Goal: Task Accomplishment & Management: Manage account settings

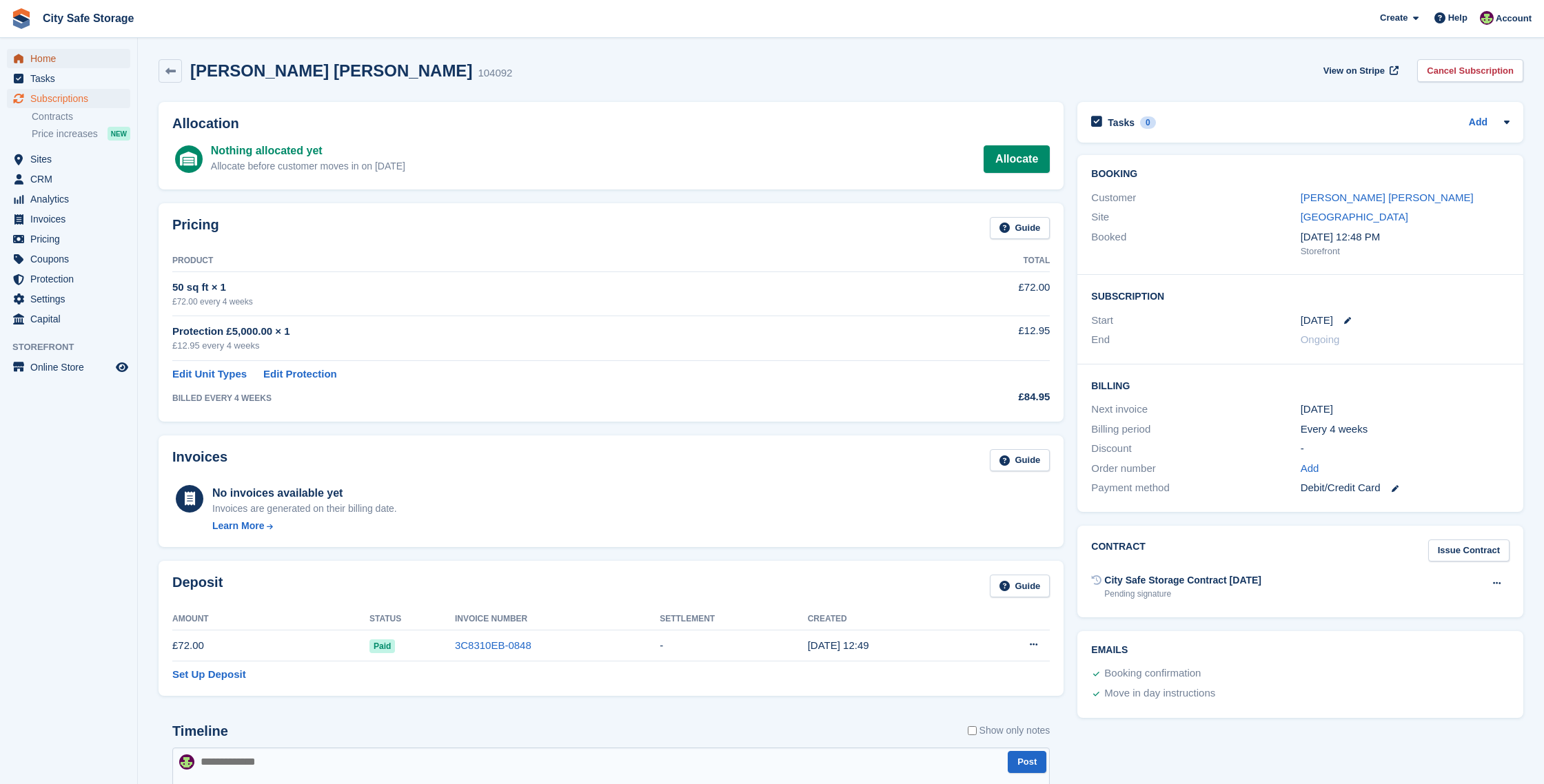
click at [62, 56] on span "Home" at bounding box center [72, 58] width 83 height 19
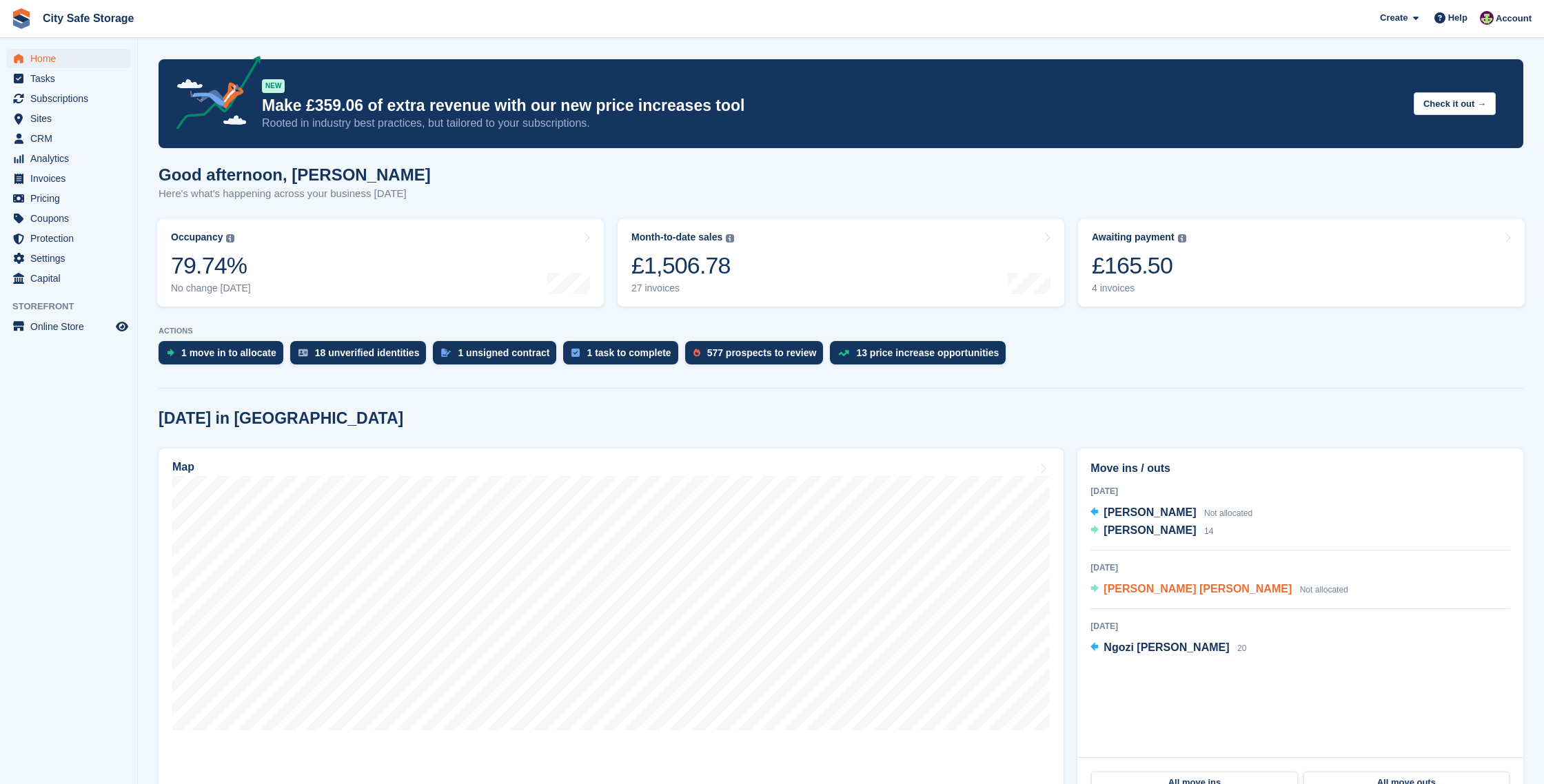
click at [1140, 586] on span "[PERSON_NAME] [PERSON_NAME]" at bounding box center [1197, 589] width 188 height 12
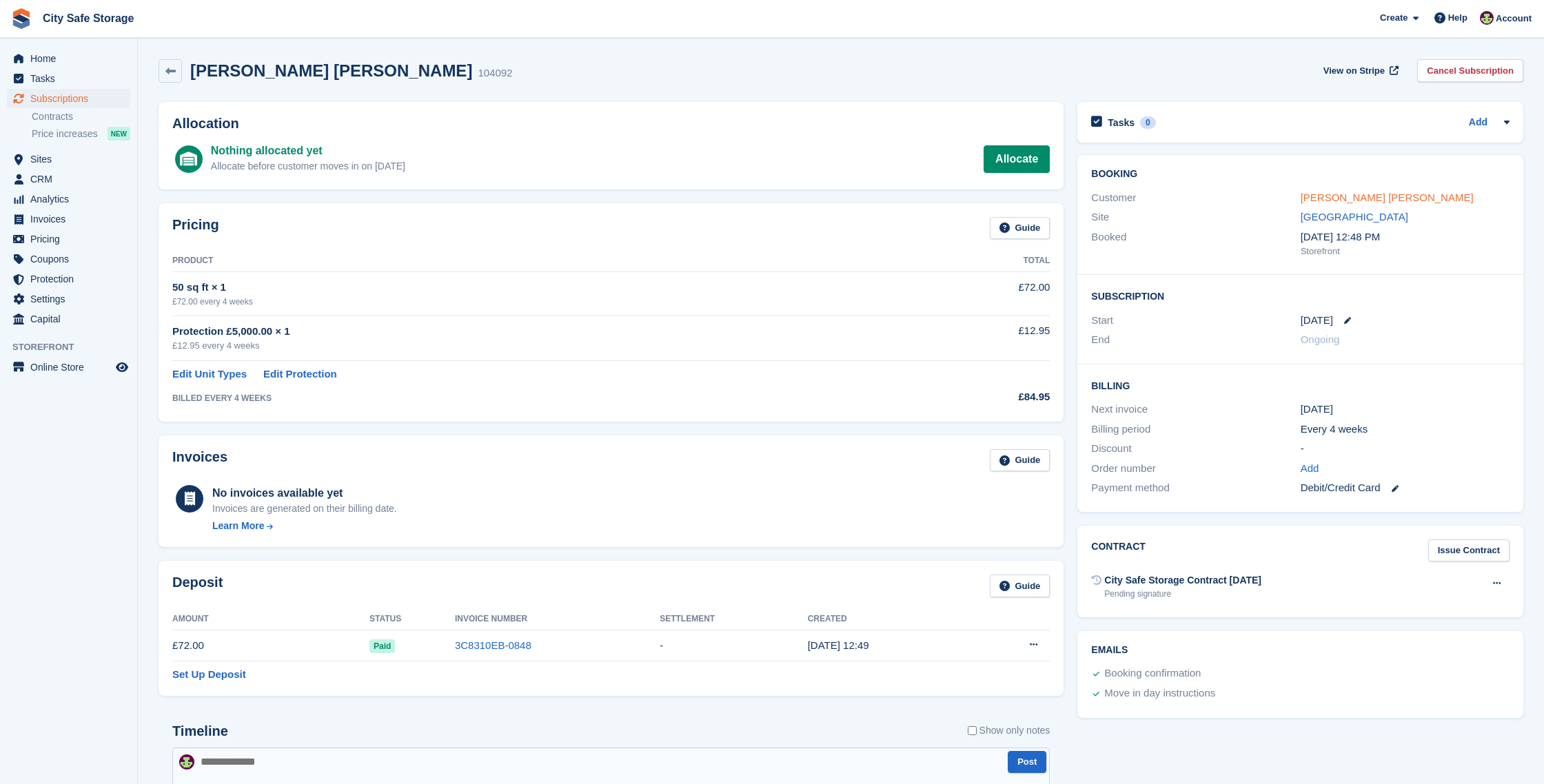
click at [1316, 201] on link "[PERSON_NAME] [PERSON_NAME]" at bounding box center [1387, 198] width 173 height 12
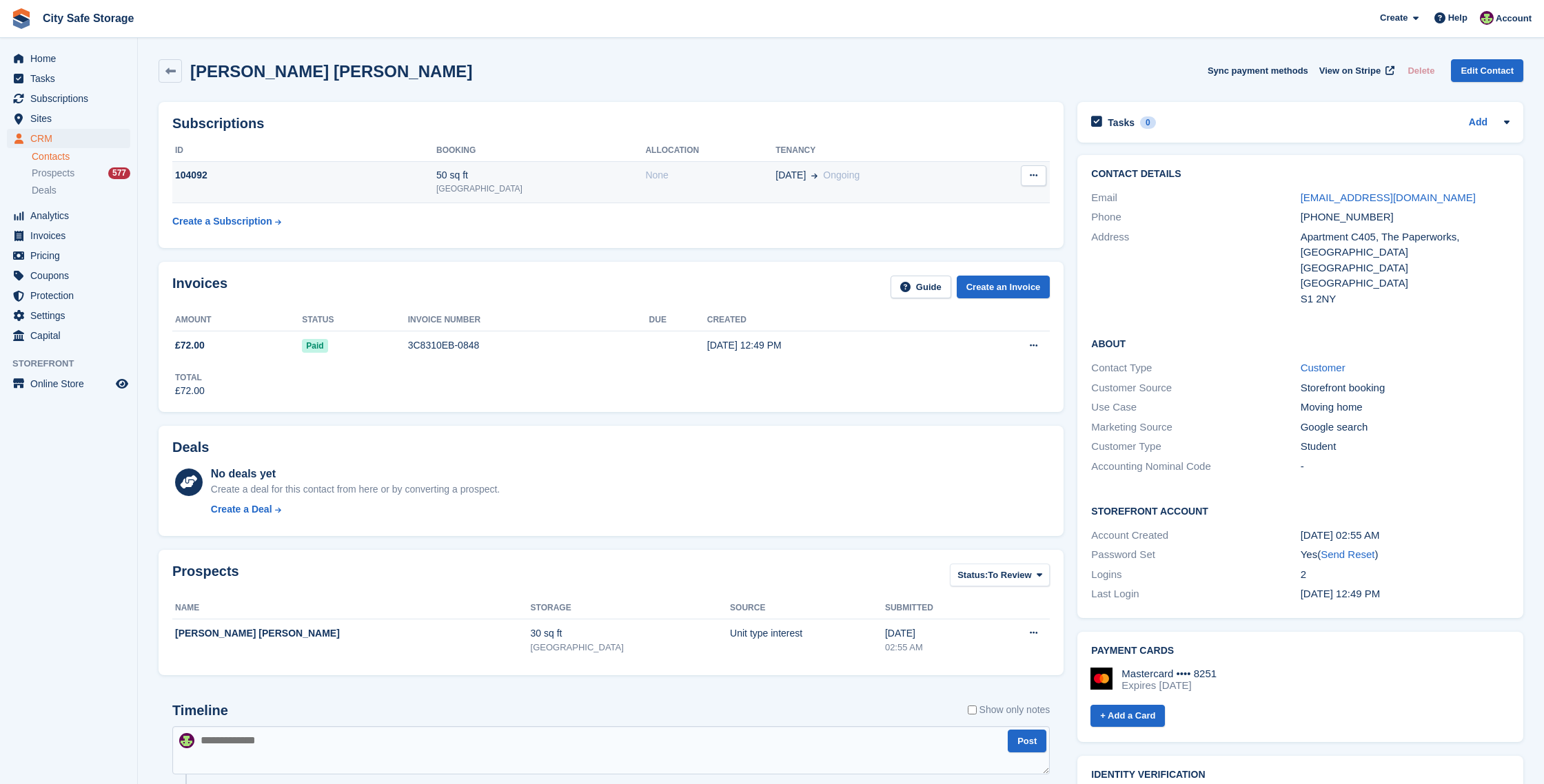
click at [489, 177] on div "50 sq ft" at bounding box center [541, 175] width 209 height 14
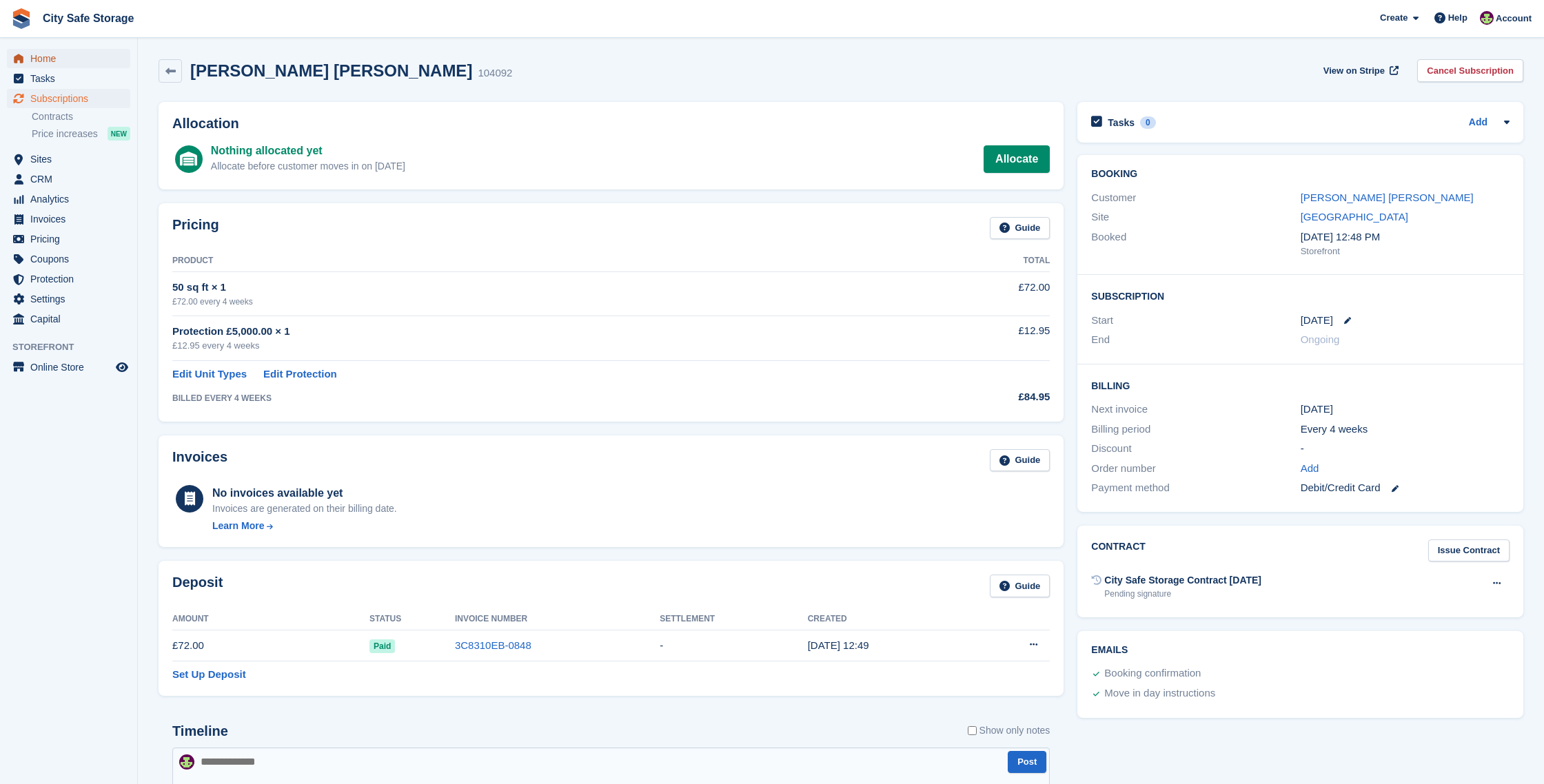
click at [74, 58] on span "Home" at bounding box center [72, 58] width 83 height 19
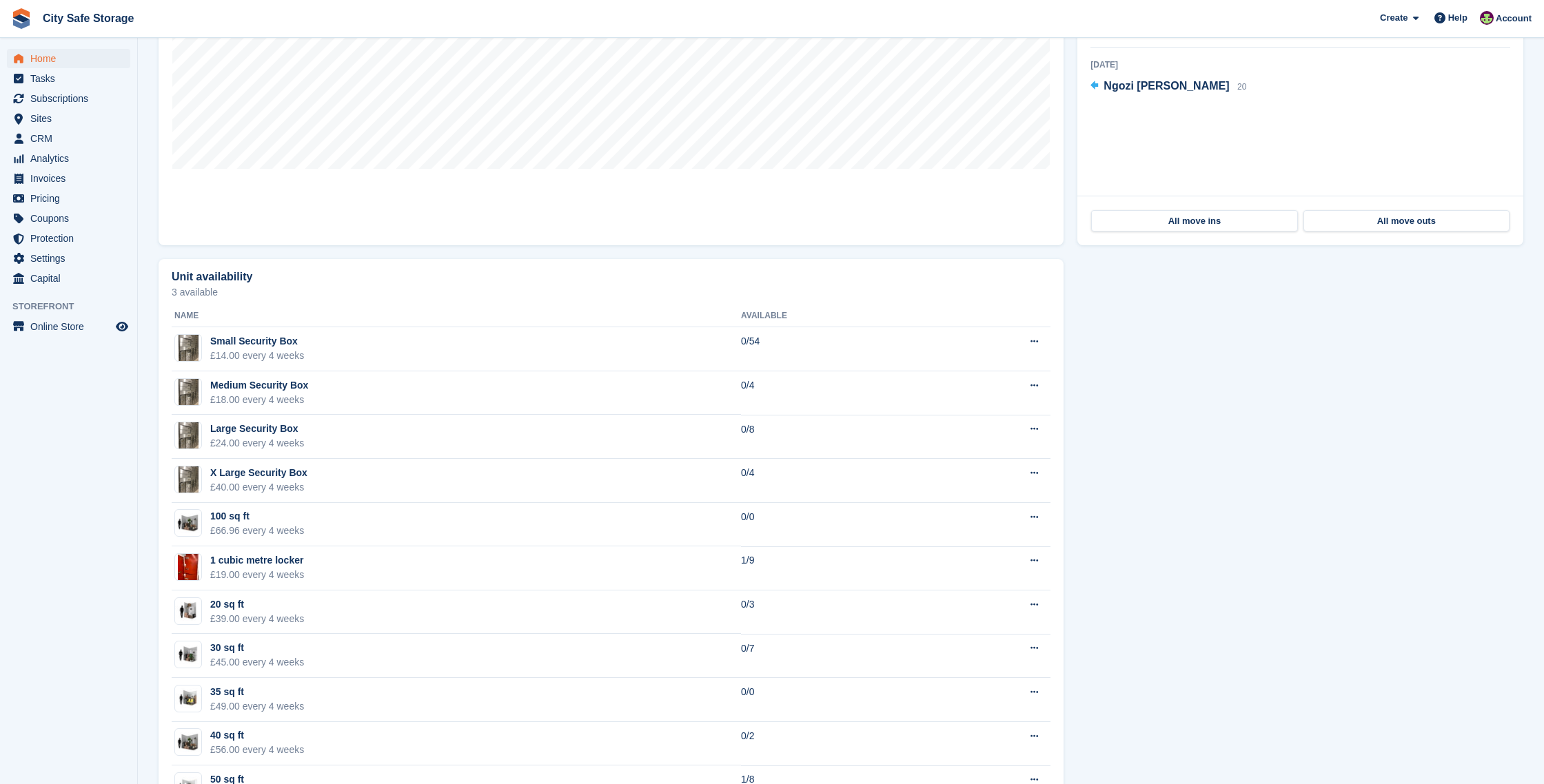
scroll to position [617, 0]
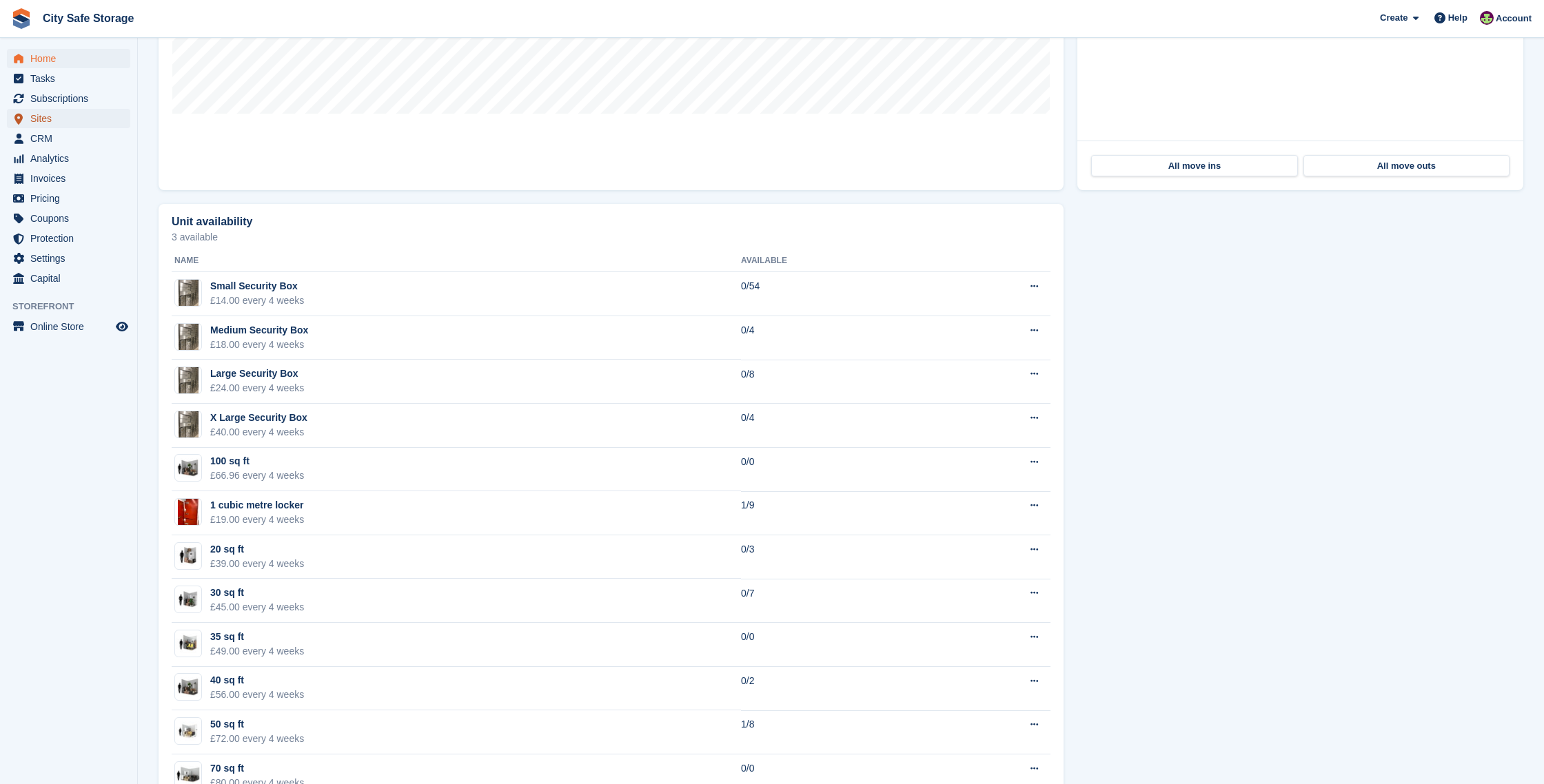
click at [51, 112] on span "Sites" at bounding box center [72, 118] width 83 height 19
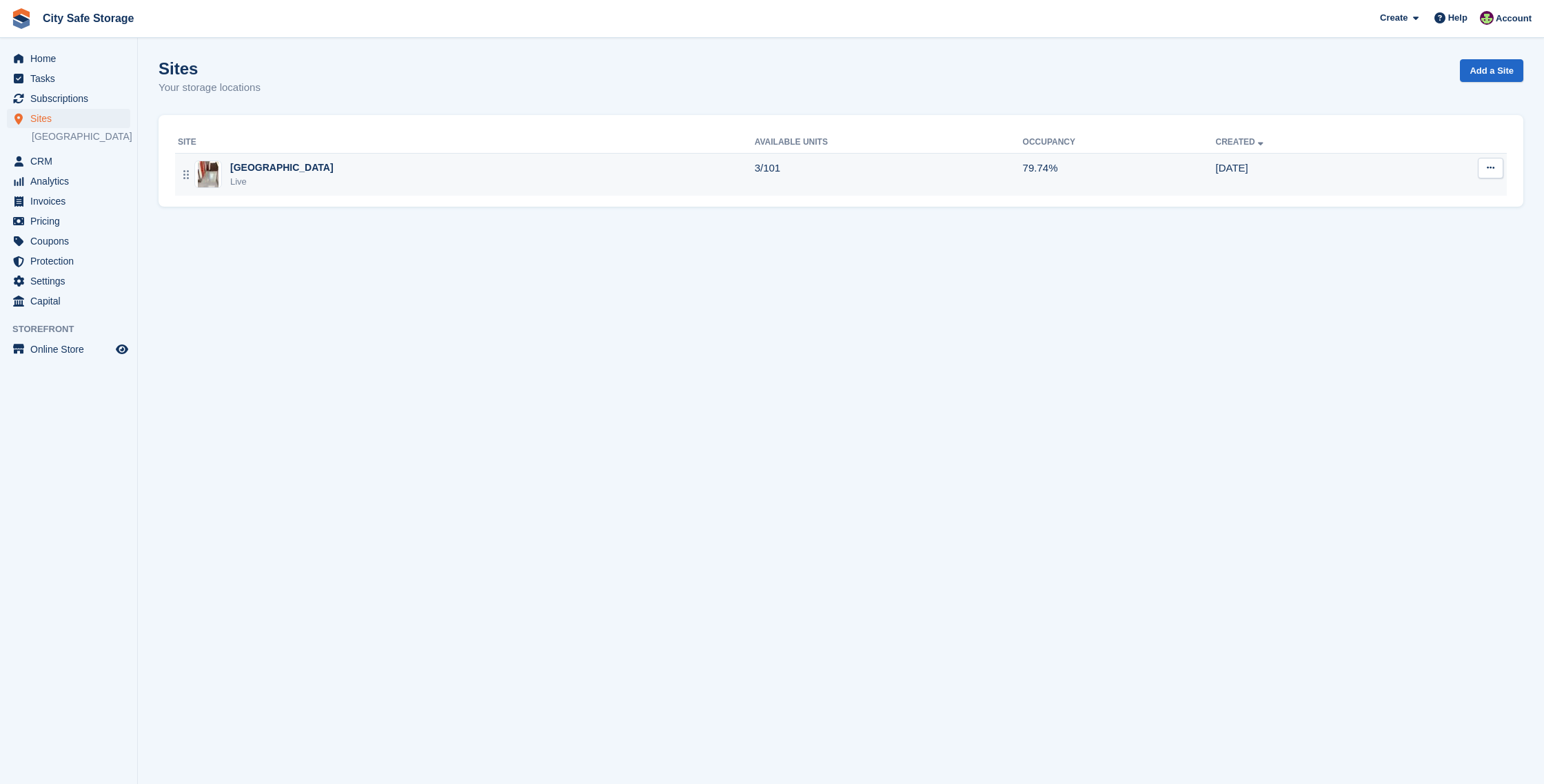
click at [442, 182] on div "Sheffield Live" at bounding box center [466, 174] width 577 height 28
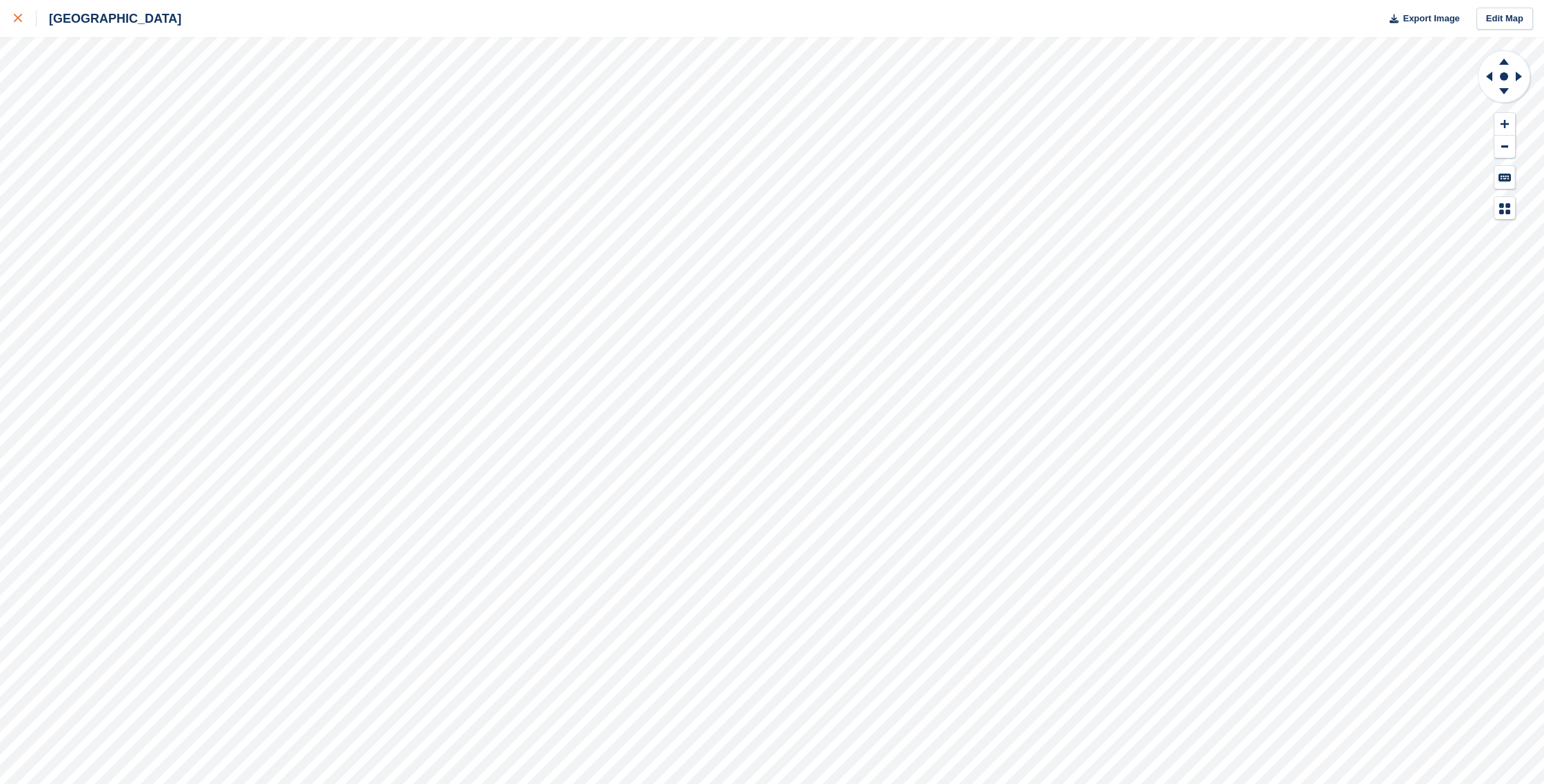
click at [15, 14] on div at bounding box center [25, 19] width 23 height 17
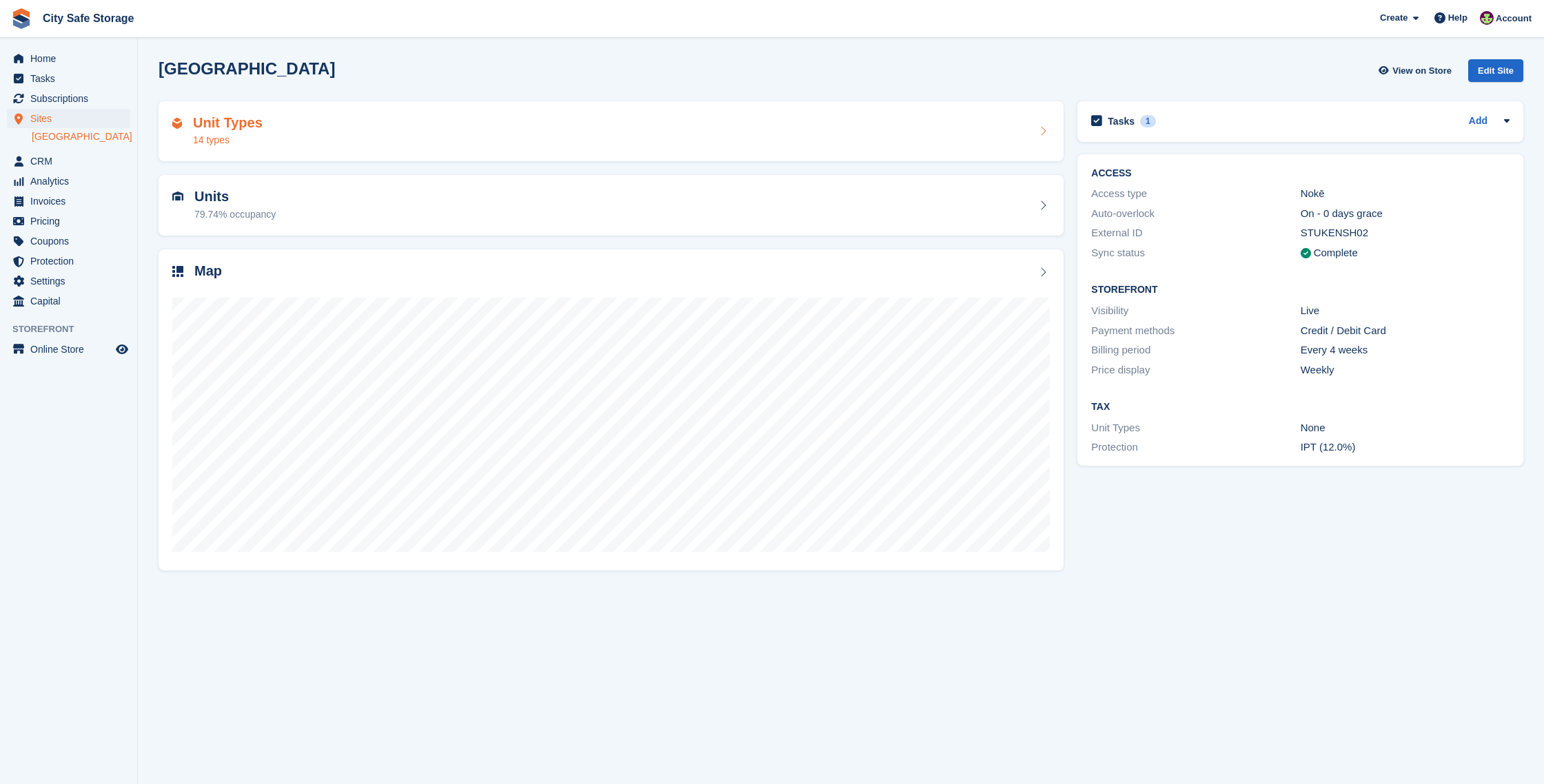
click at [396, 134] on div "Unit Types 14 types" at bounding box center [611, 131] width 877 height 33
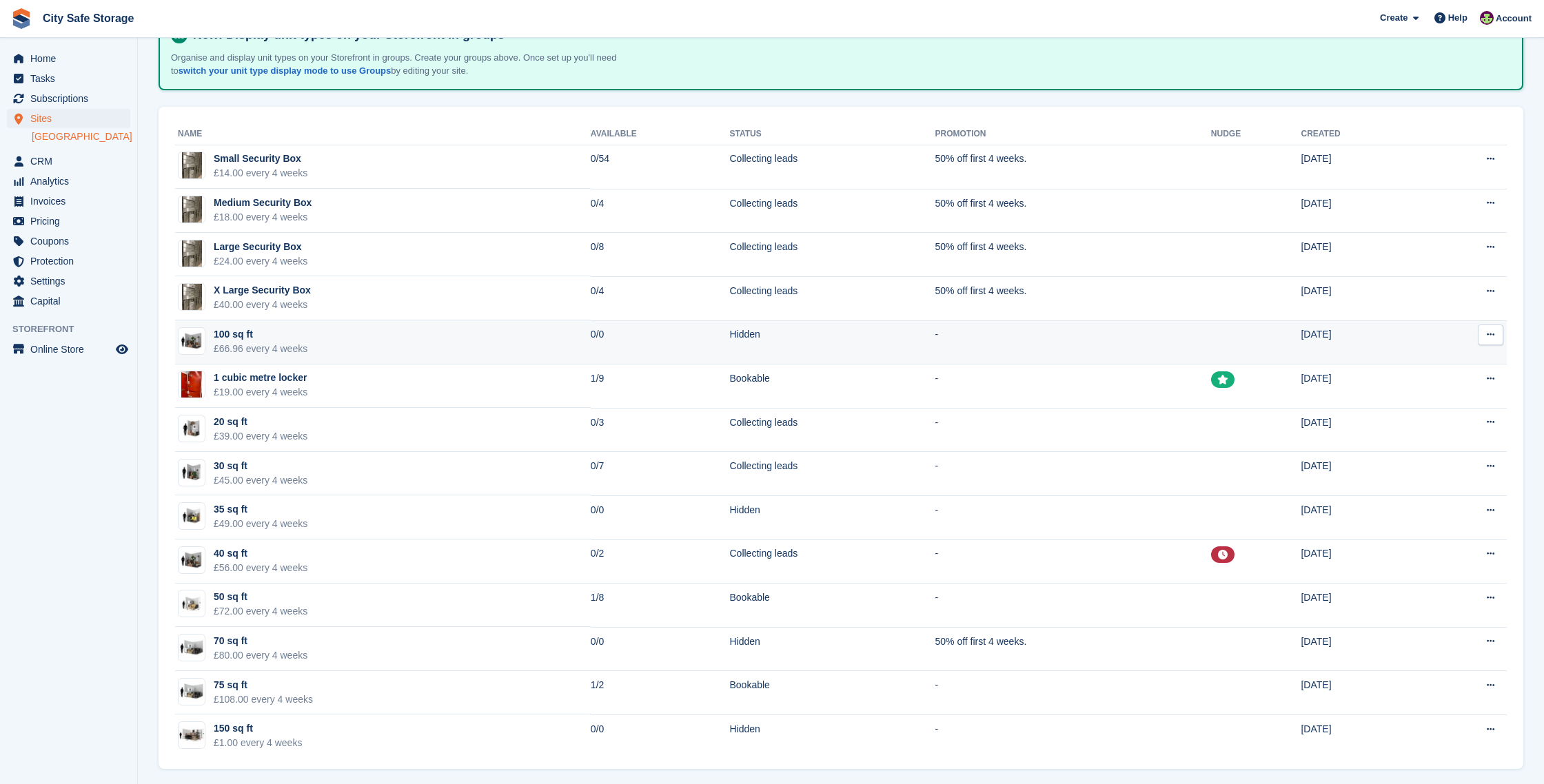
scroll to position [93, 0]
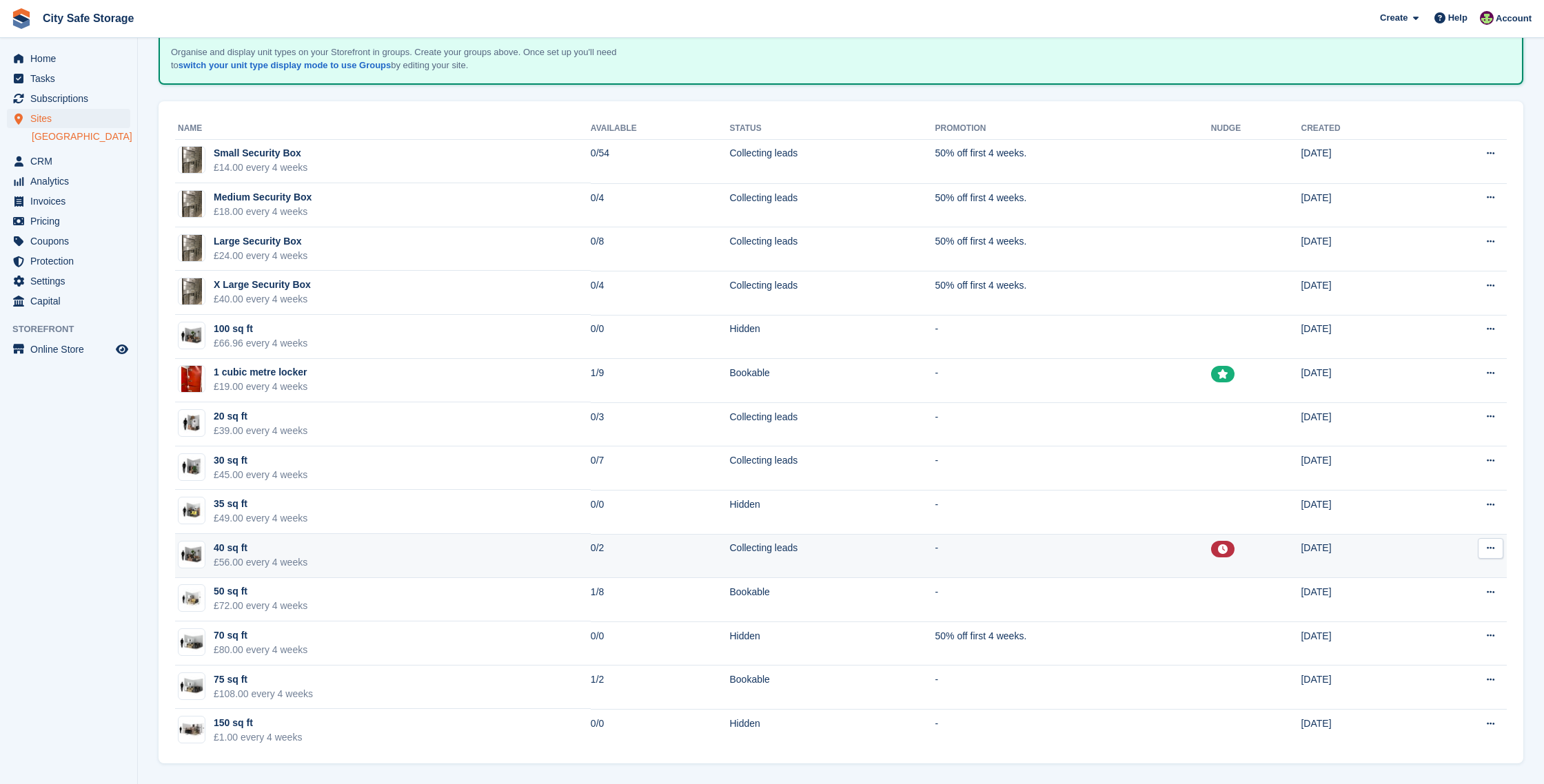
click at [597, 549] on td "0/2" at bounding box center [660, 556] width 140 height 44
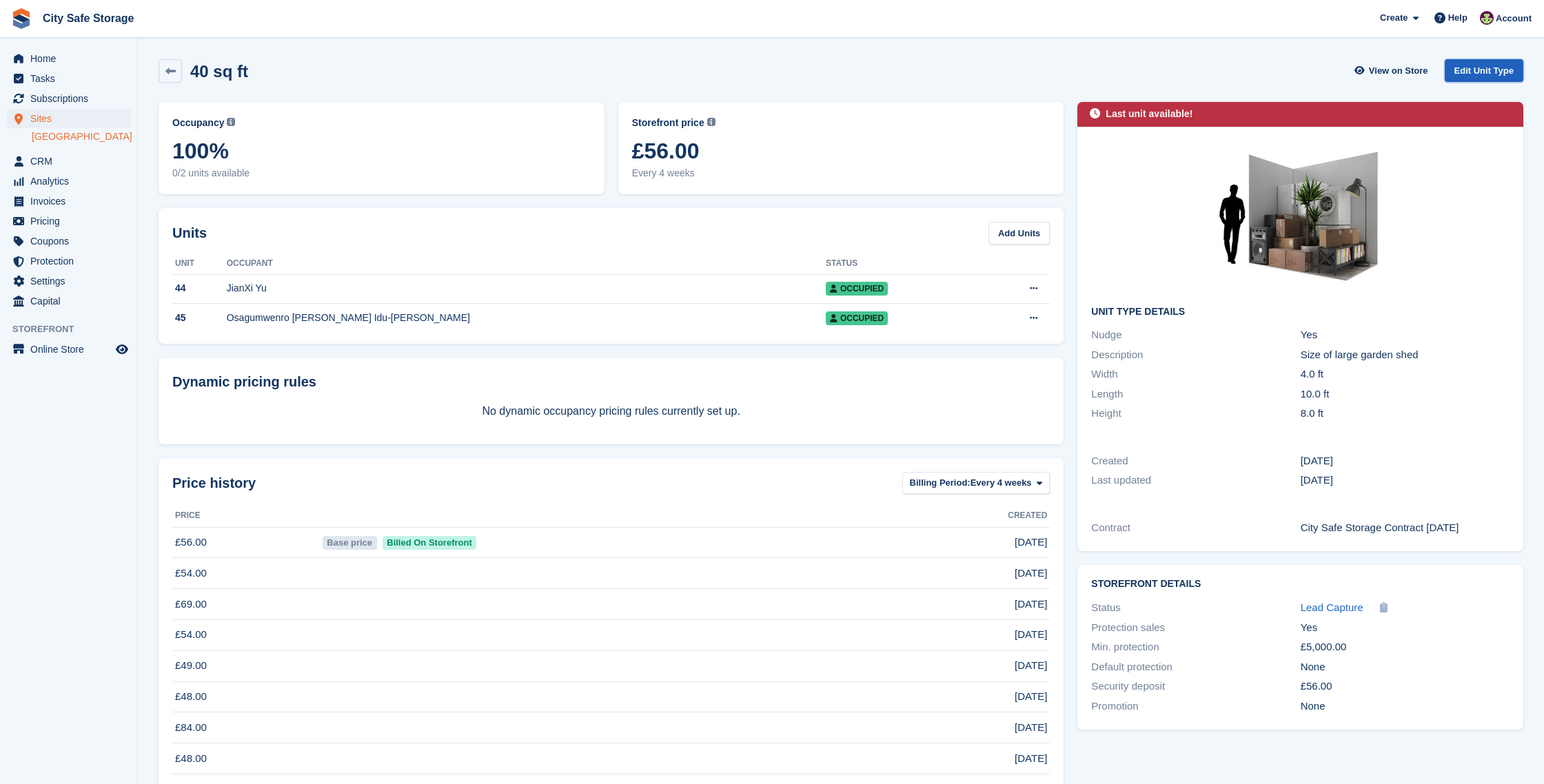
click at [1509, 63] on link "Edit Unit Type" at bounding box center [1484, 70] width 79 height 23
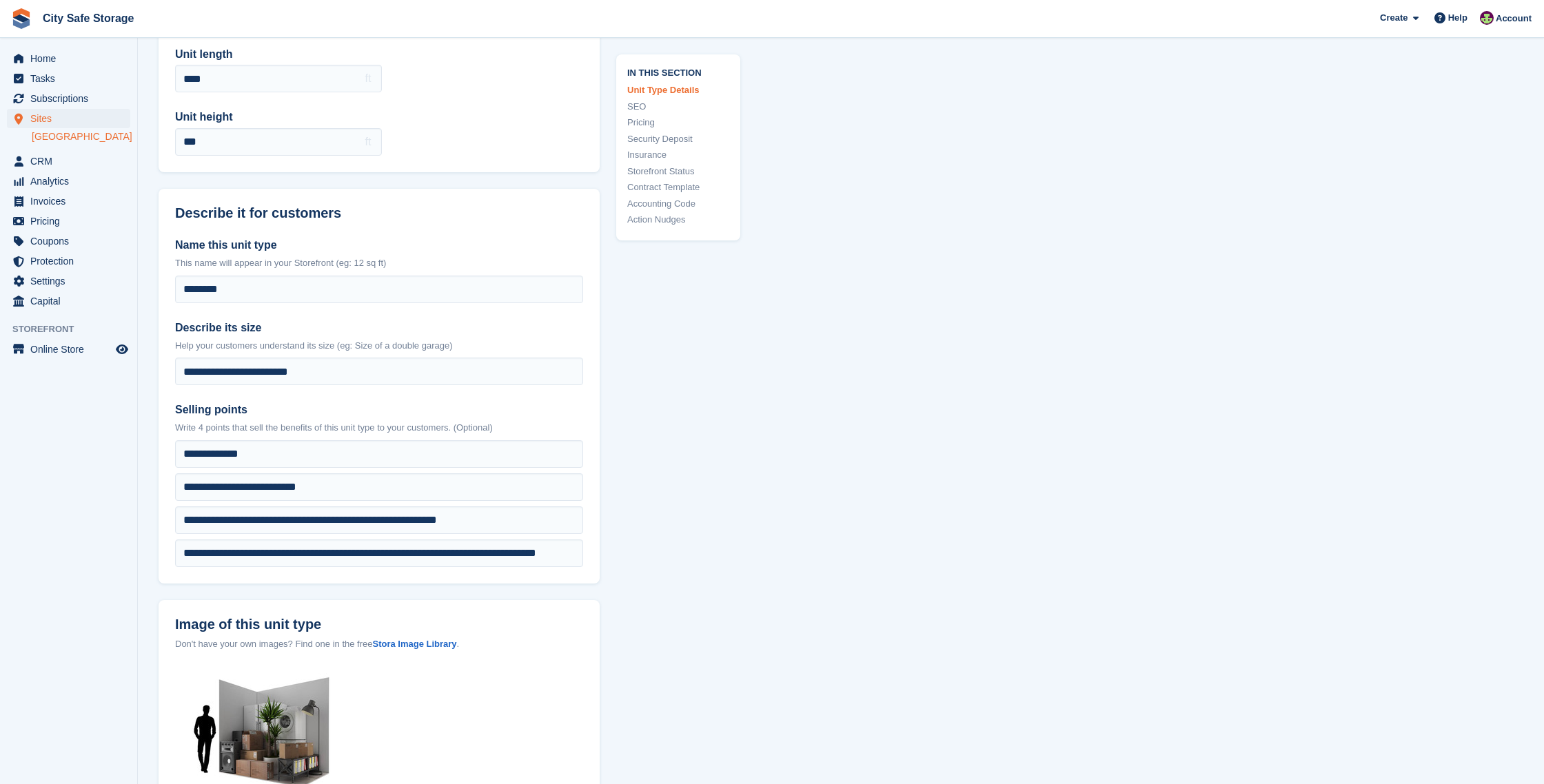
click at [640, 220] on link "Action Nudges" at bounding box center [678, 220] width 102 height 14
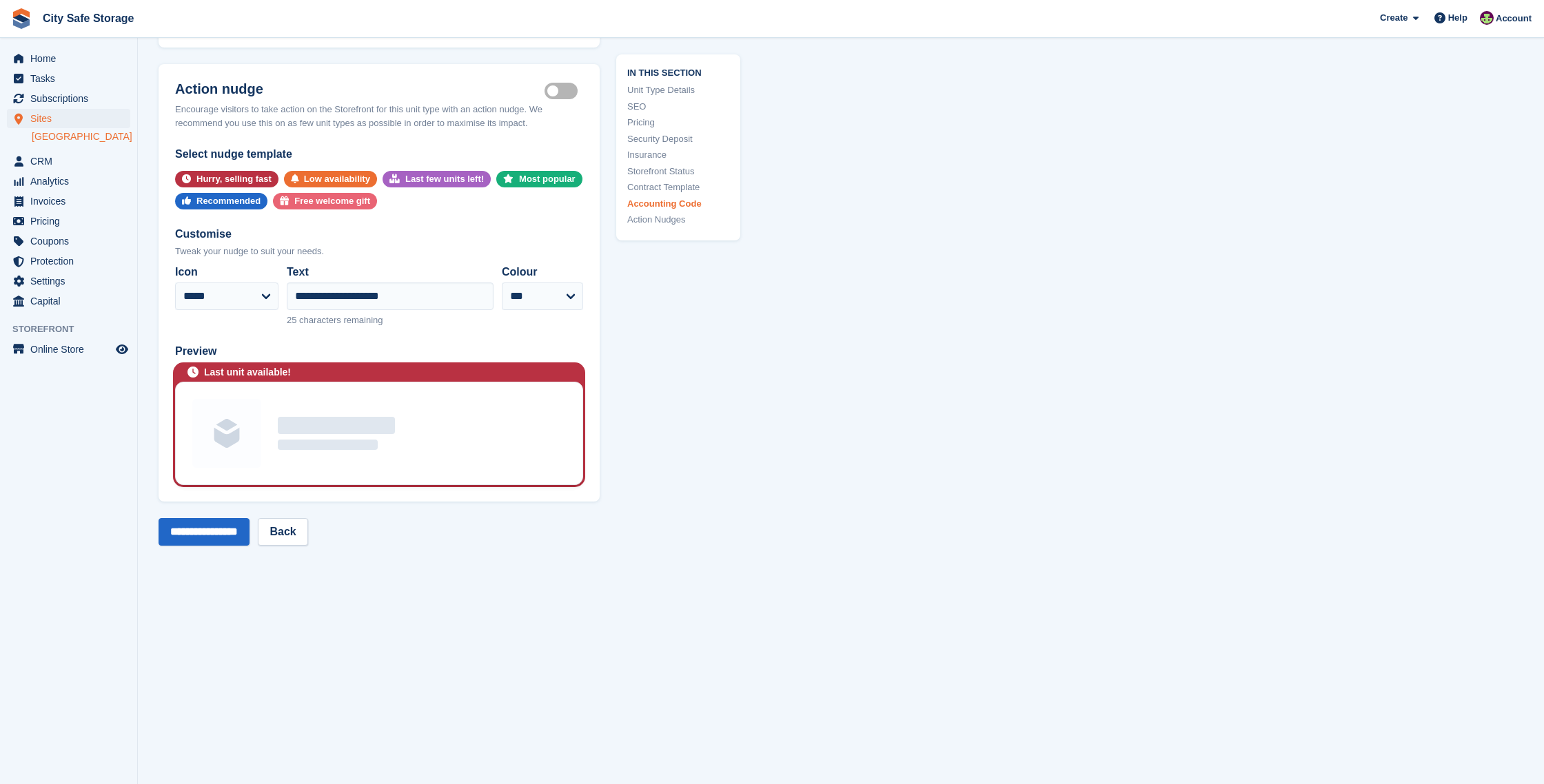
scroll to position [2807, 0]
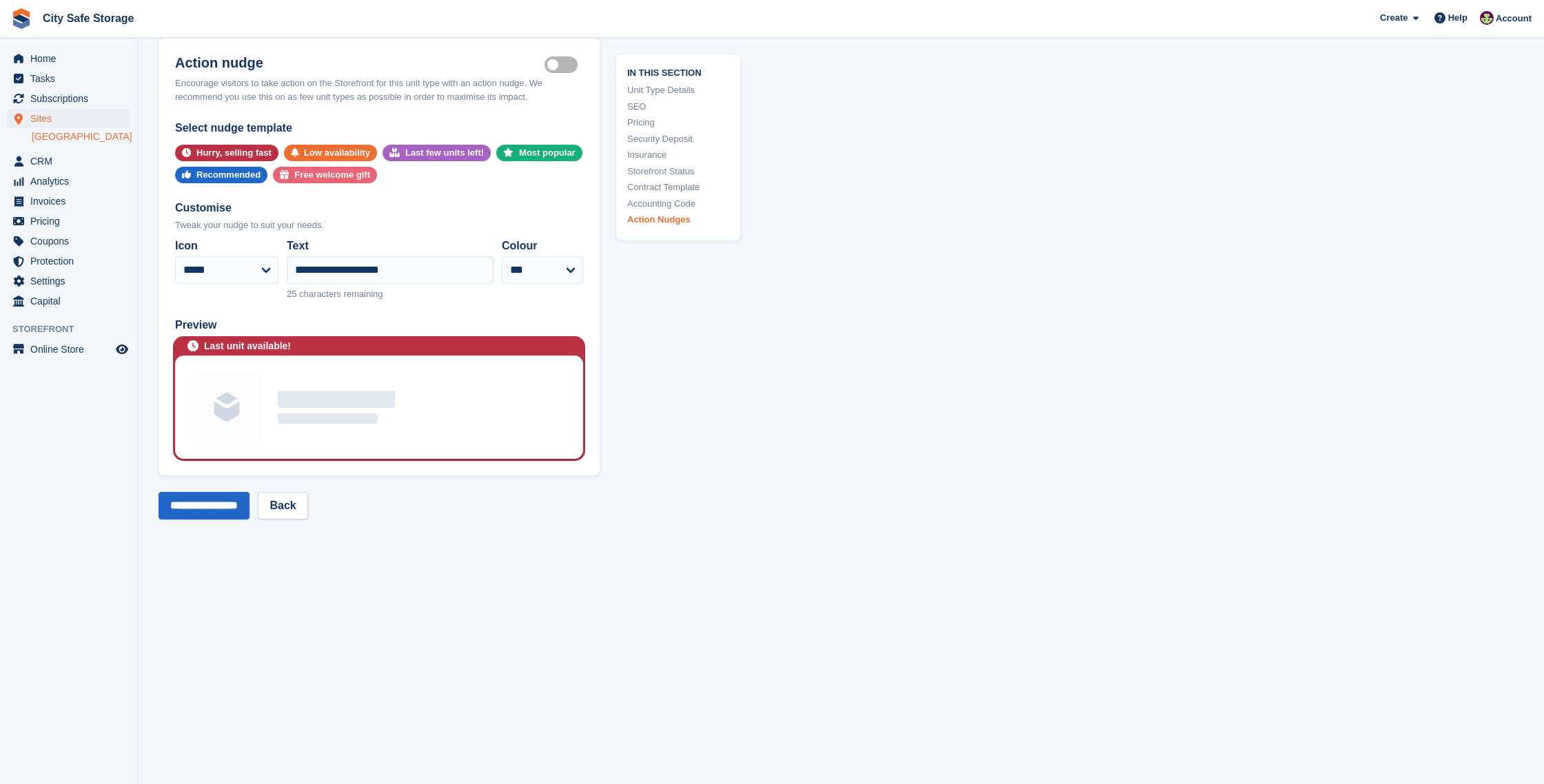
click at [557, 66] on label "Is active" at bounding box center [564, 65] width 39 height 2
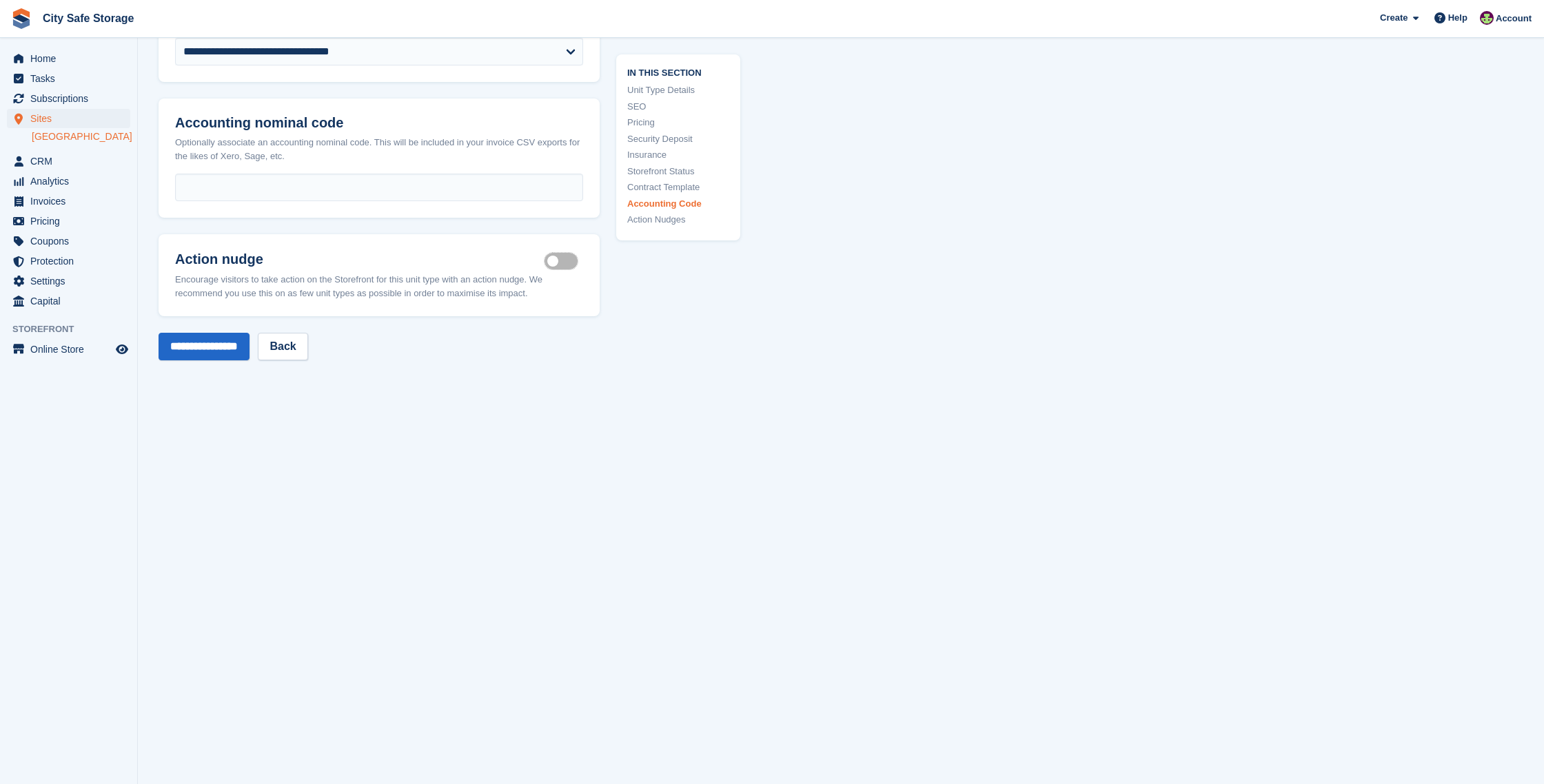
scroll to position [2610, 0]
click at [236, 343] on input "**********" at bounding box center [204, 347] width 91 height 28
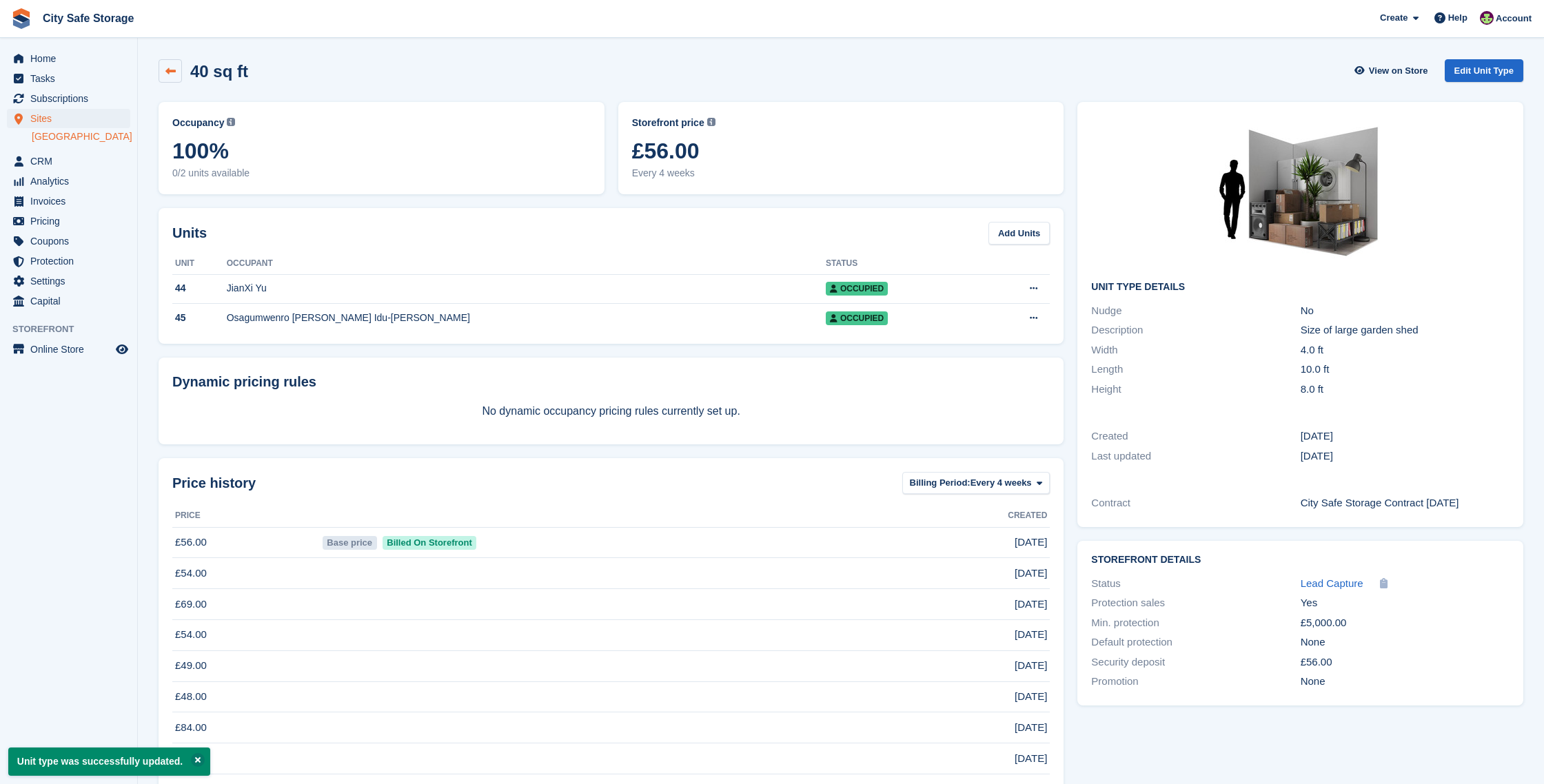
click at [172, 67] on icon at bounding box center [171, 71] width 10 height 10
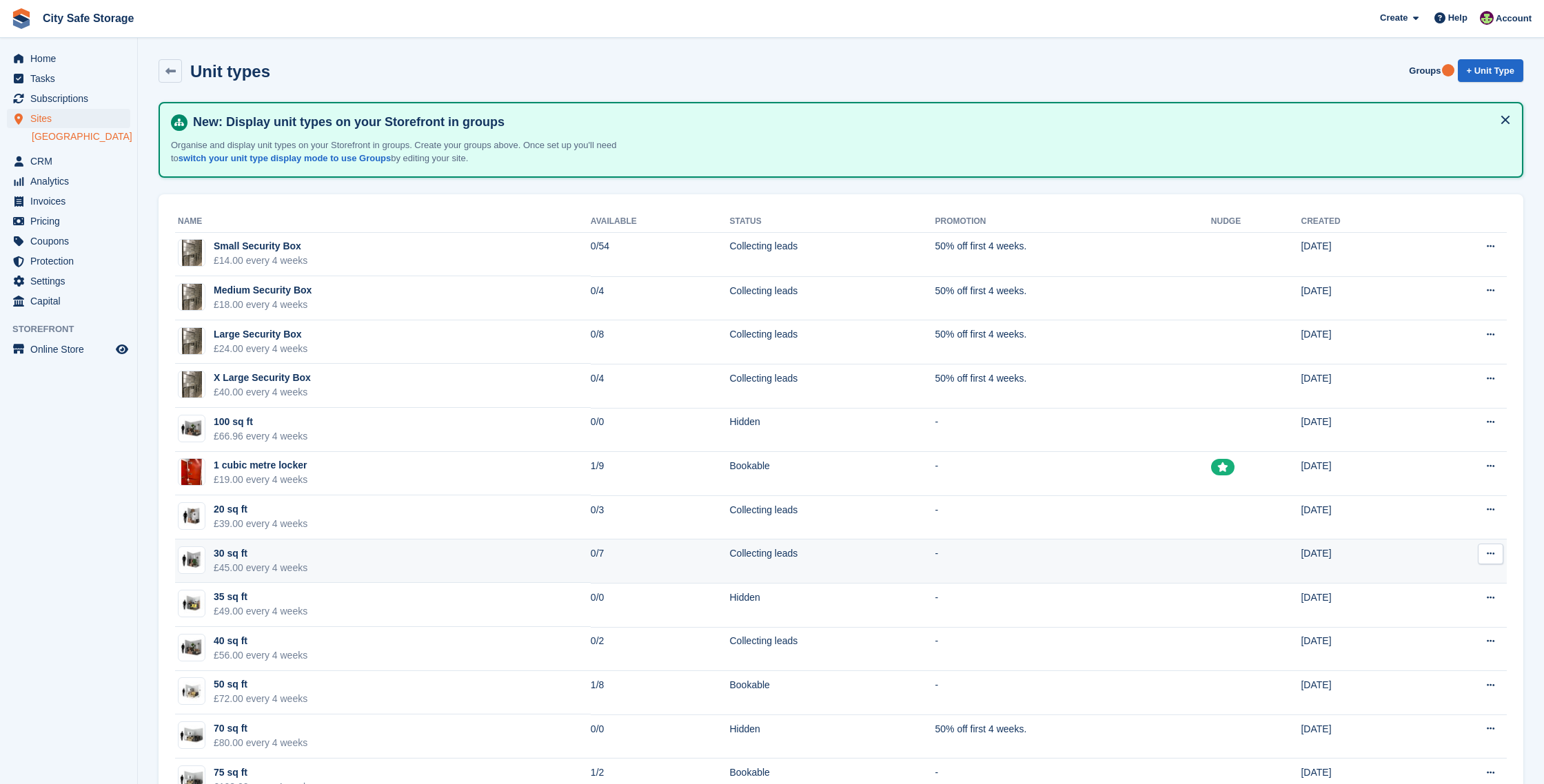
scroll to position [93, 0]
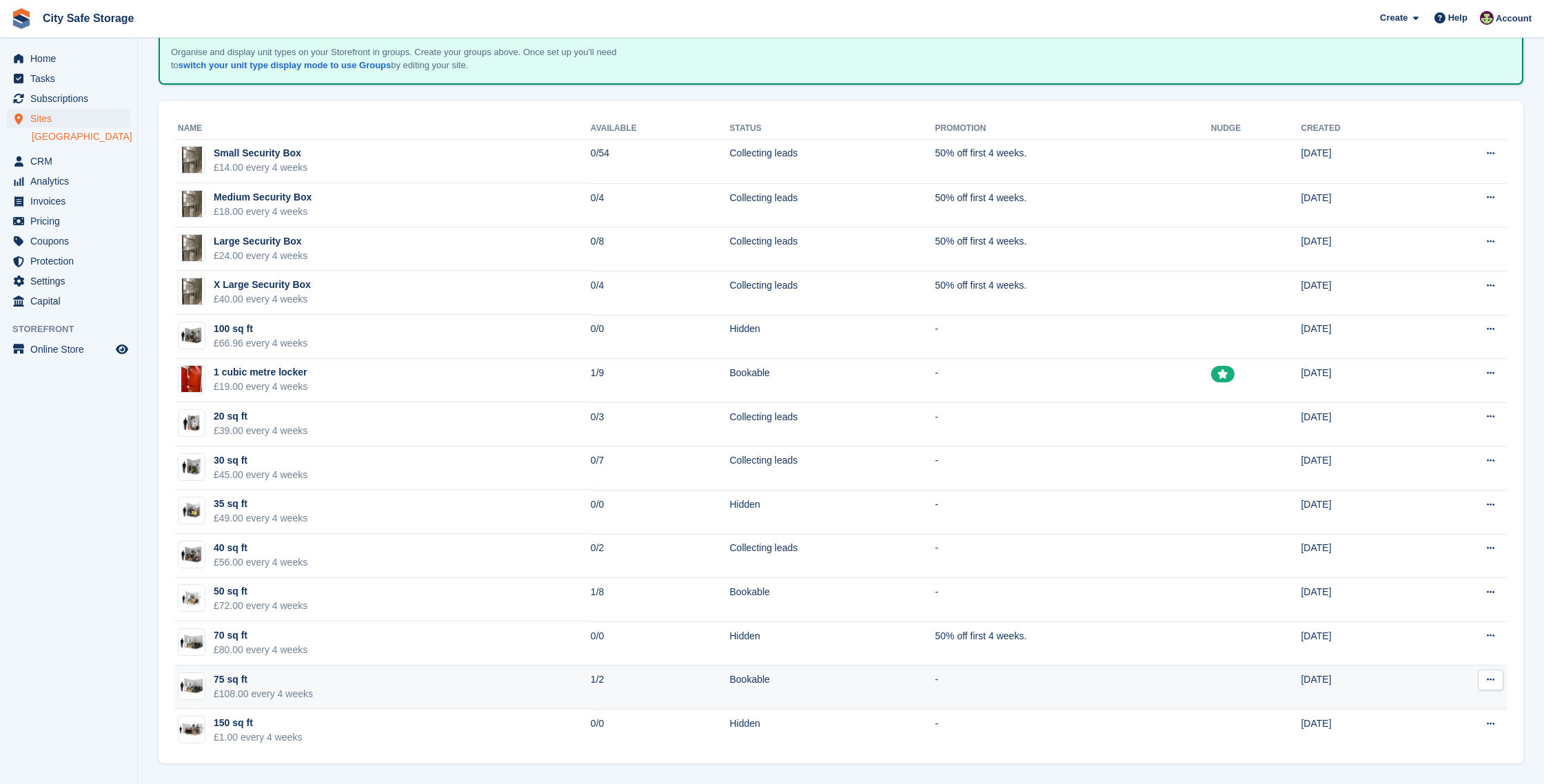
click at [756, 683] on td "Bookable" at bounding box center [832, 688] width 206 height 44
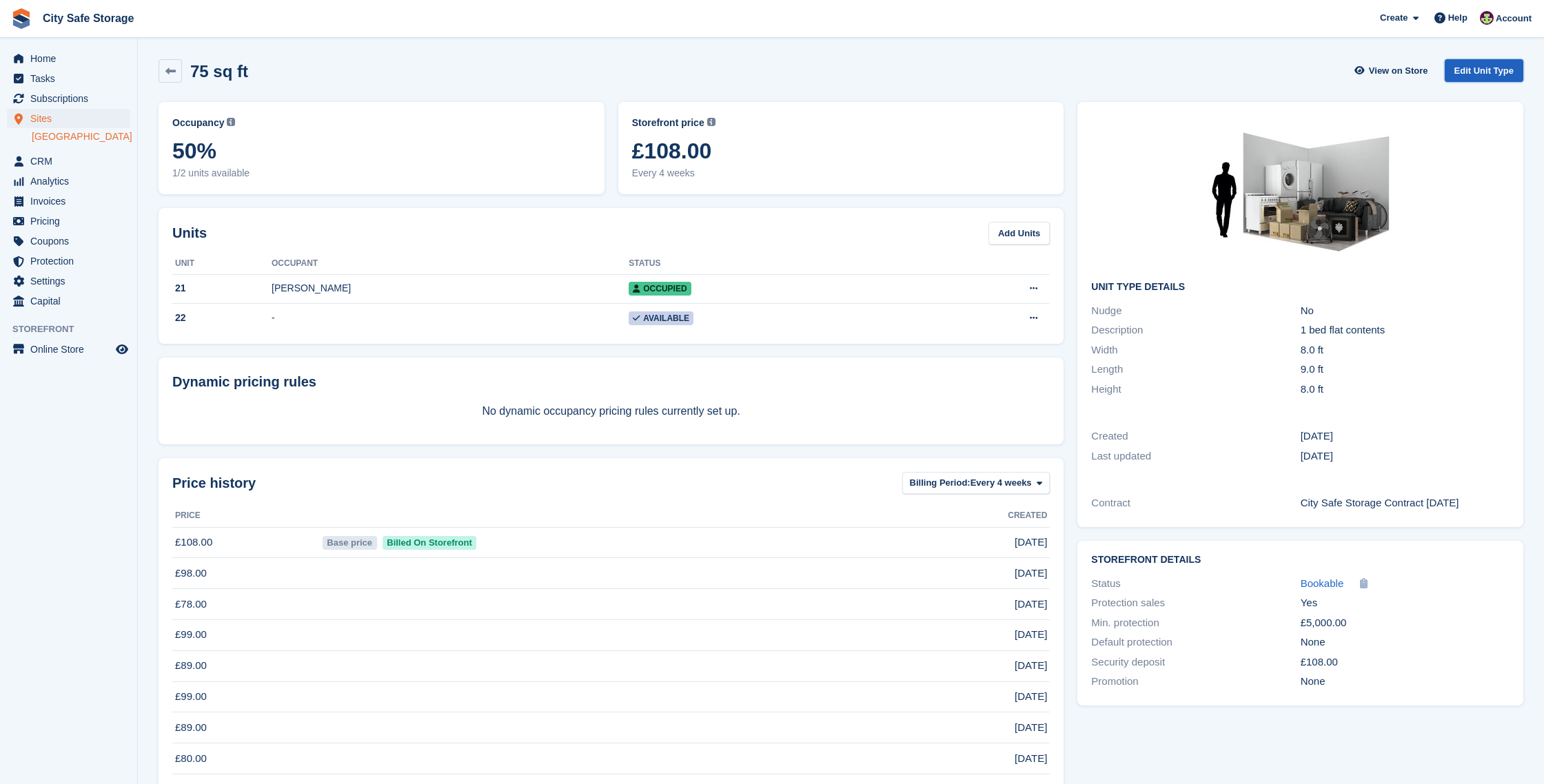
click at [1484, 67] on link "Edit Unit Type" at bounding box center [1484, 70] width 79 height 23
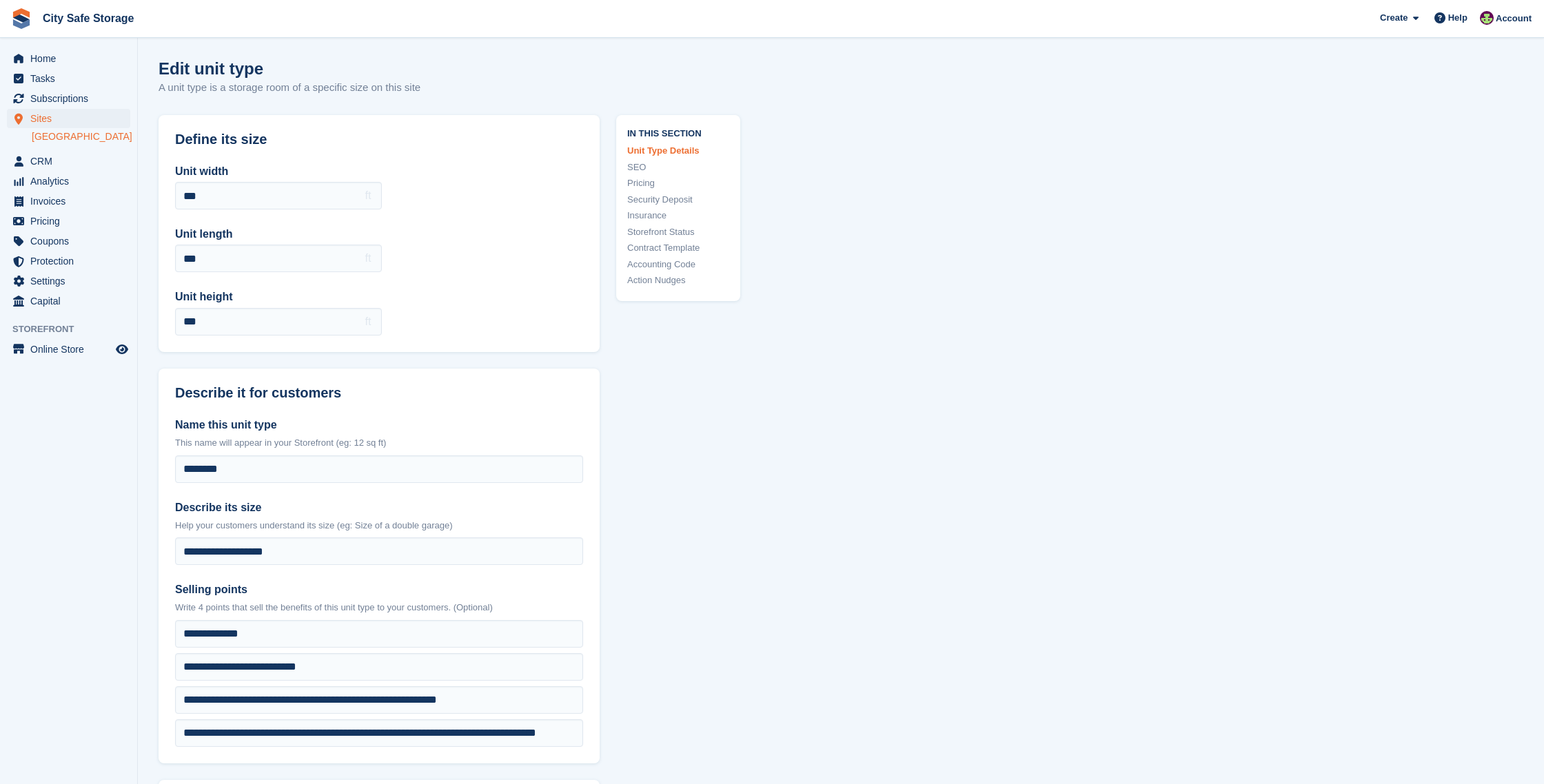
click at [666, 275] on link "Action Nudges" at bounding box center [678, 280] width 102 height 14
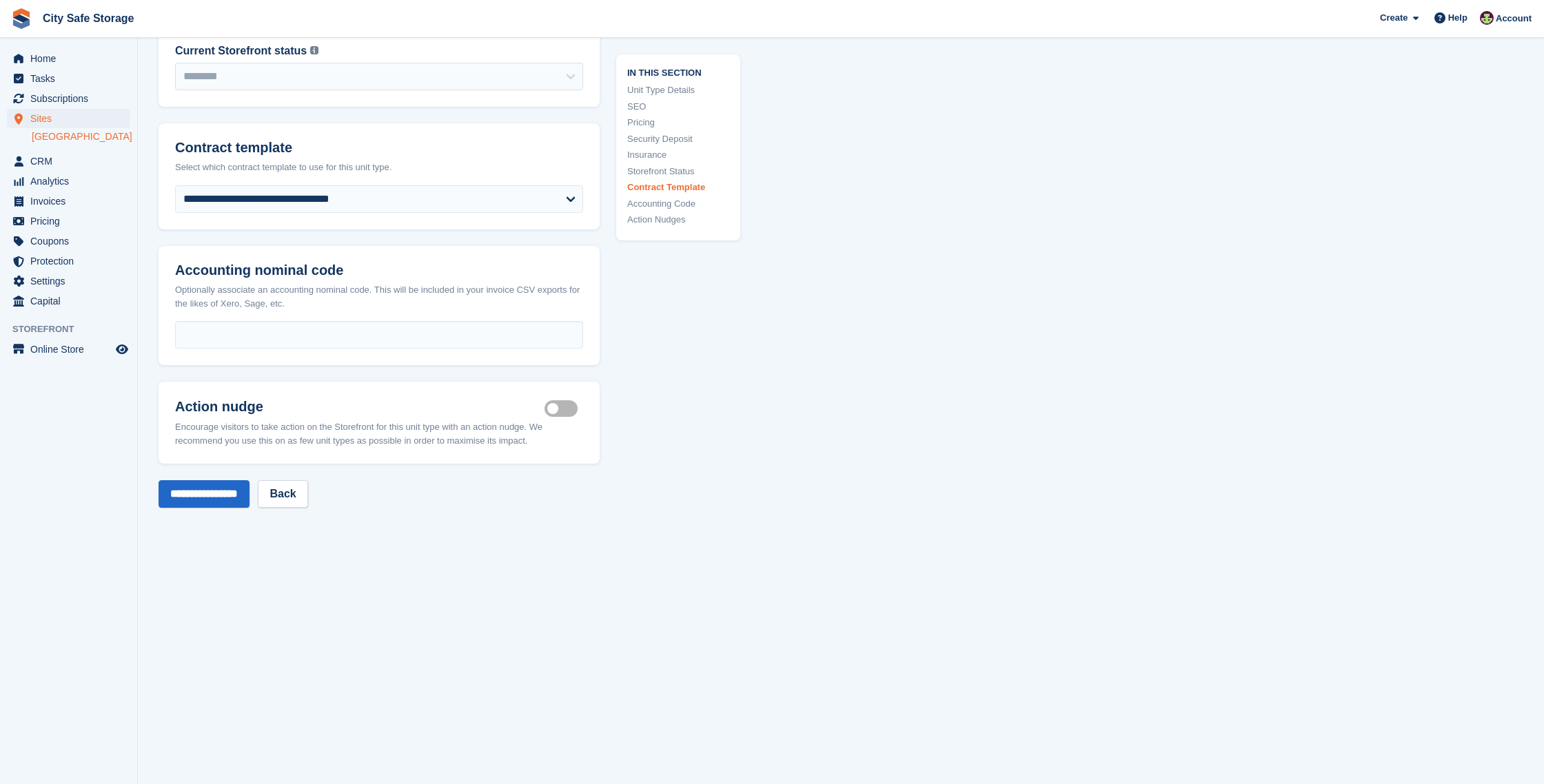
scroll to position [2610, 0]
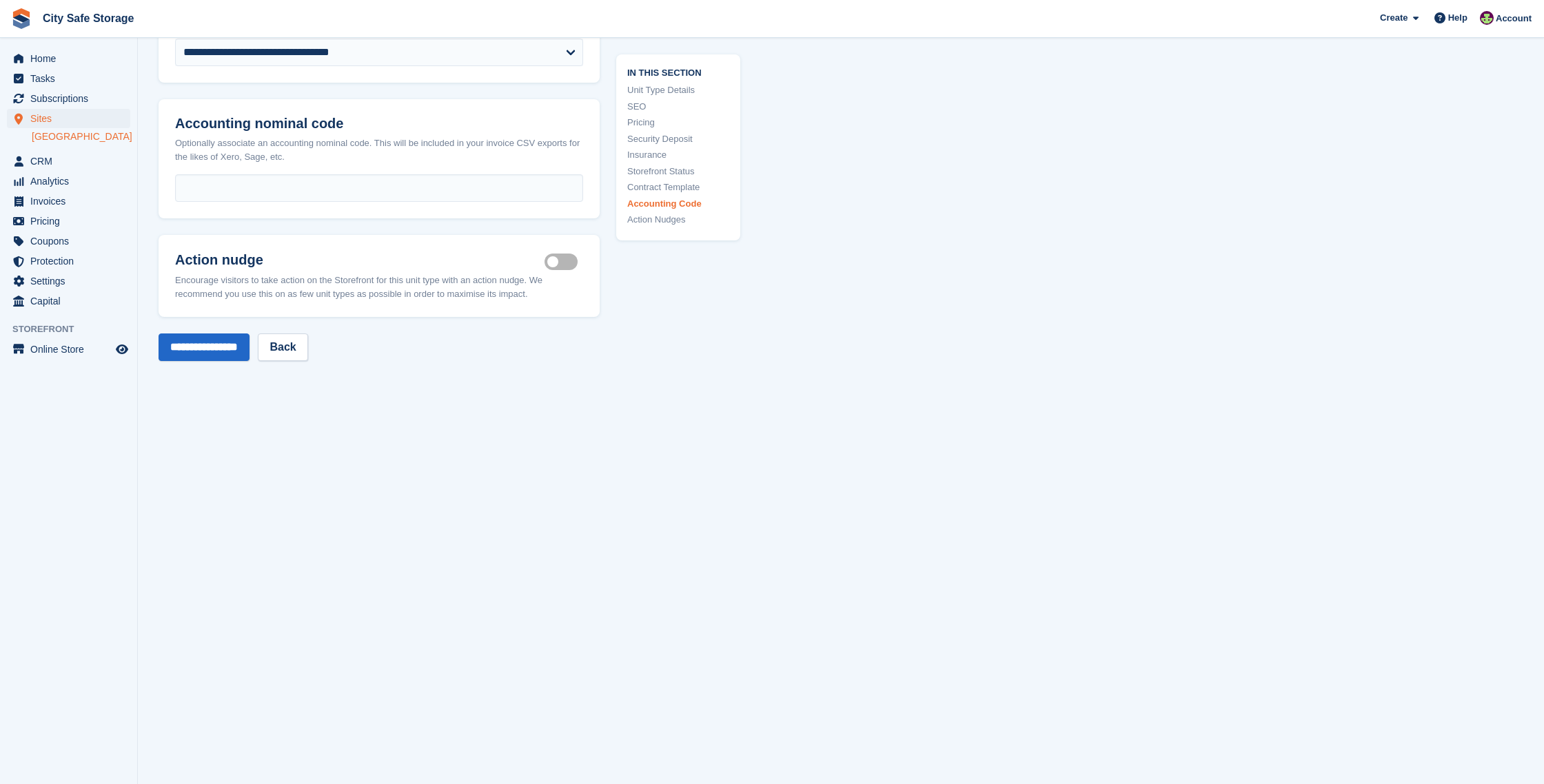
click at [558, 263] on label "Is active" at bounding box center [564, 262] width 39 height 2
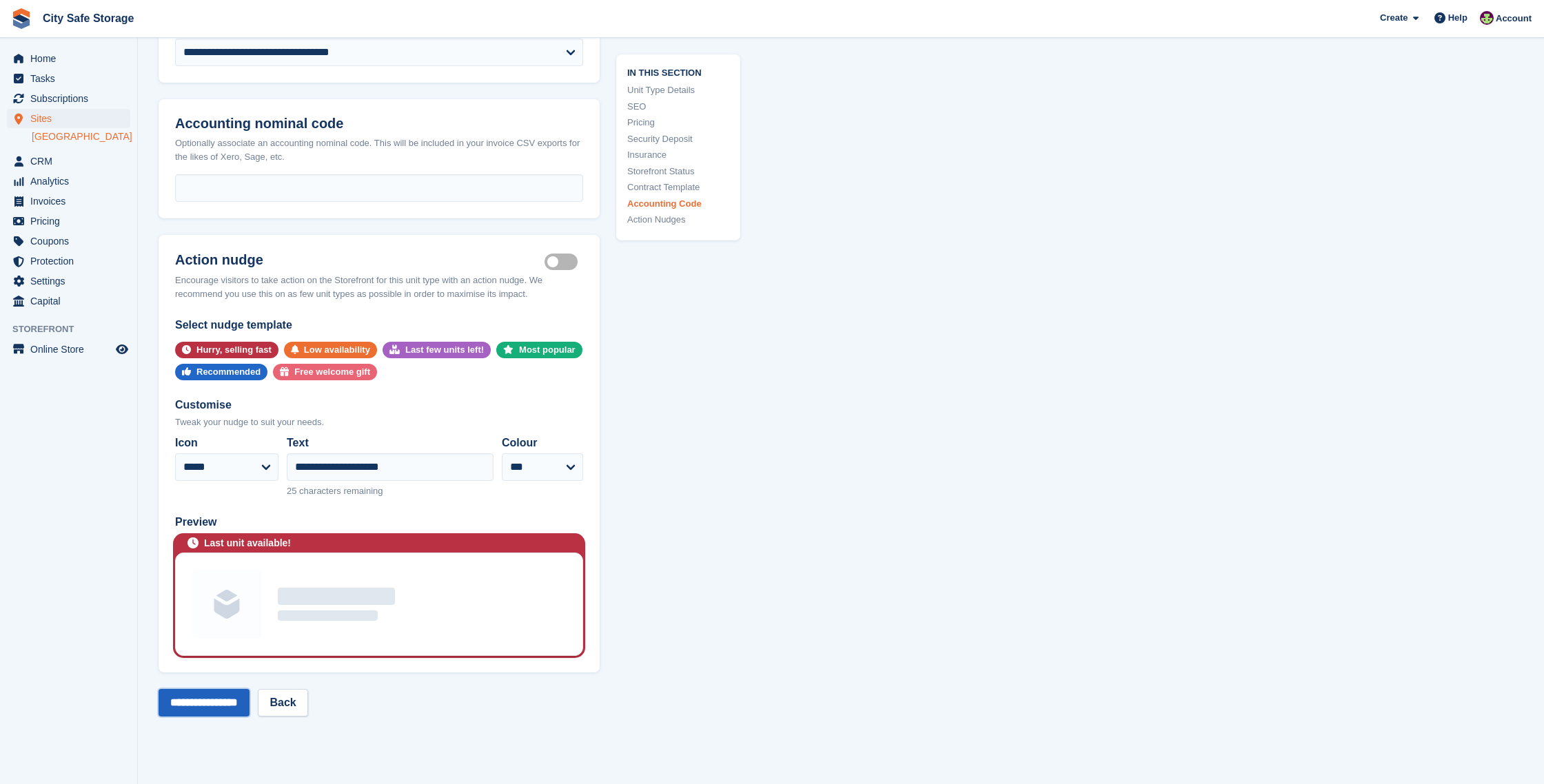
click at [221, 701] on input "**********" at bounding box center [204, 703] width 91 height 28
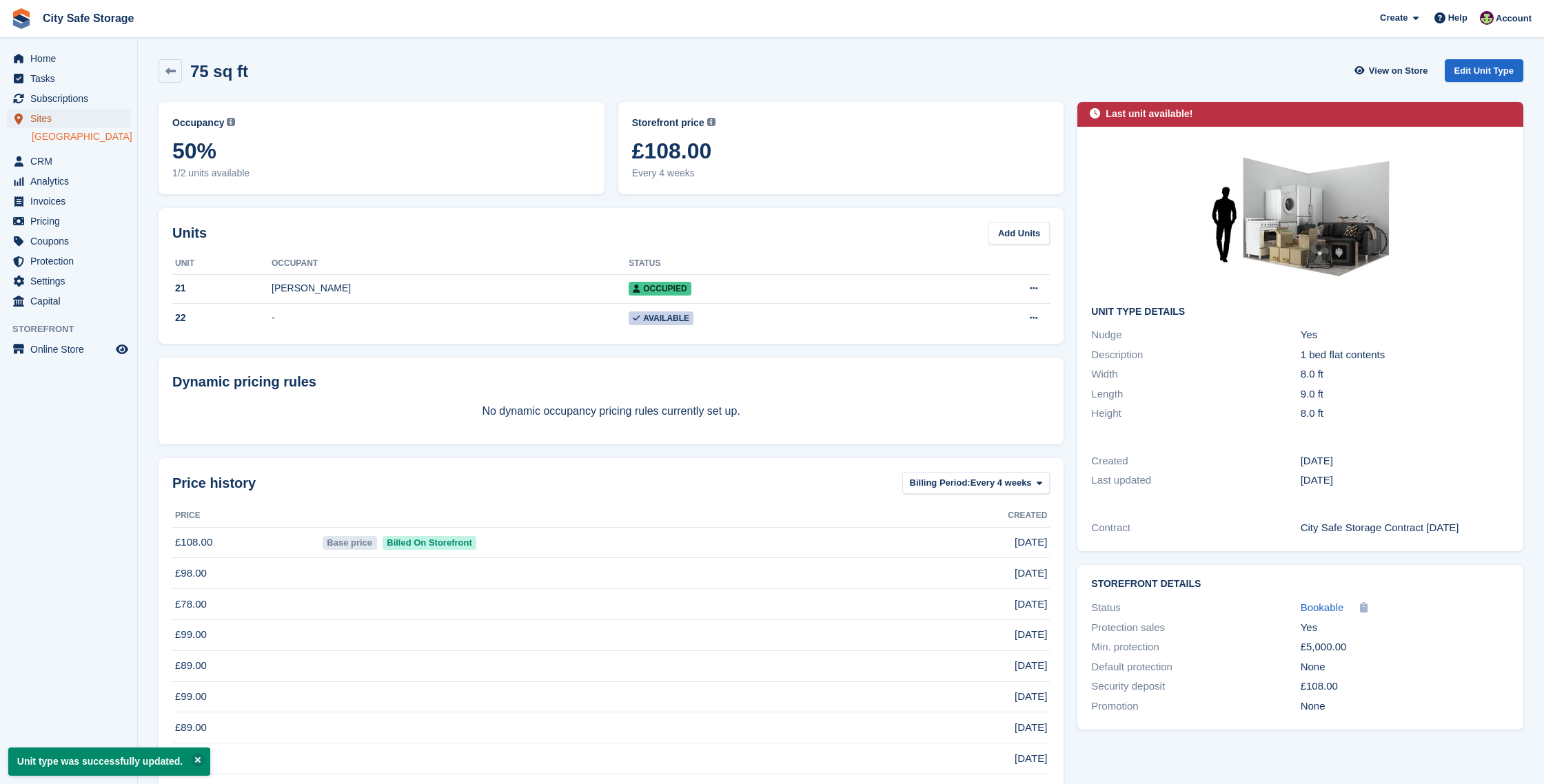
click at [66, 115] on span "Sites" at bounding box center [72, 118] width 83 height 19
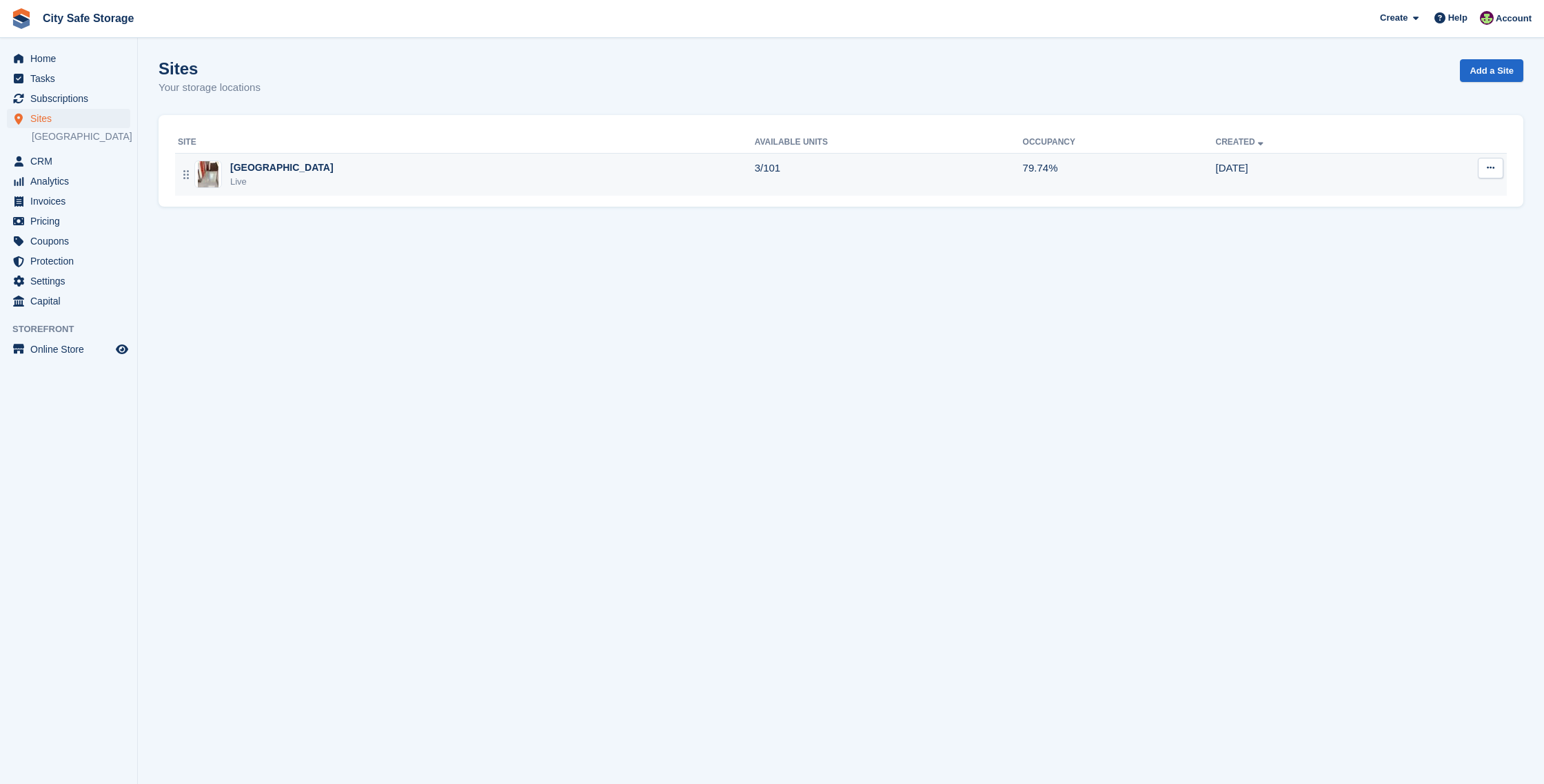
click at [356, 189] on td "Sheffield Live" at bounding box center [464, 174] width 580 height 43
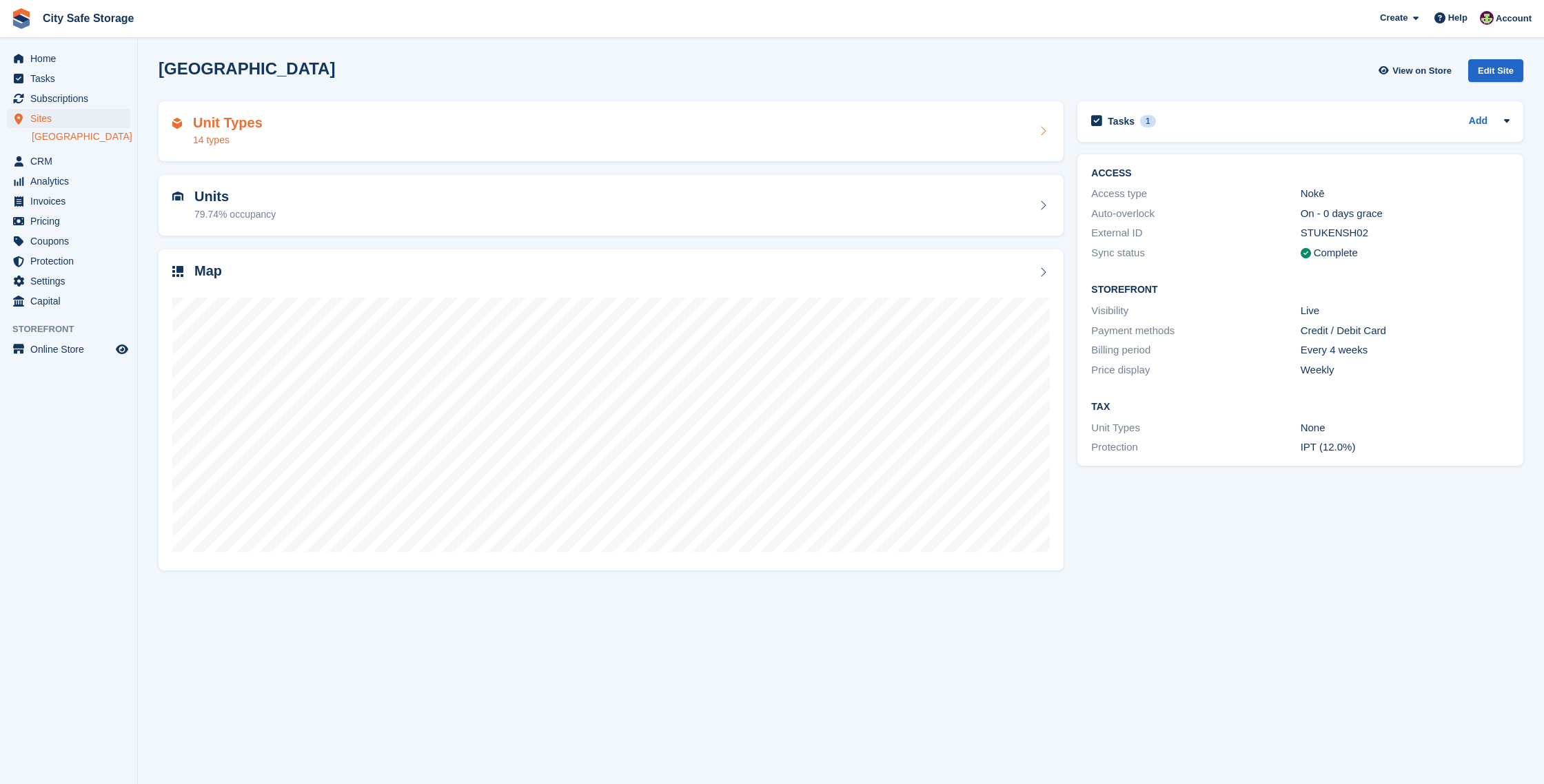
click at [310, 140] on div "Unit Types 14 types" at bounding box center [611, 131] width 877 height 33
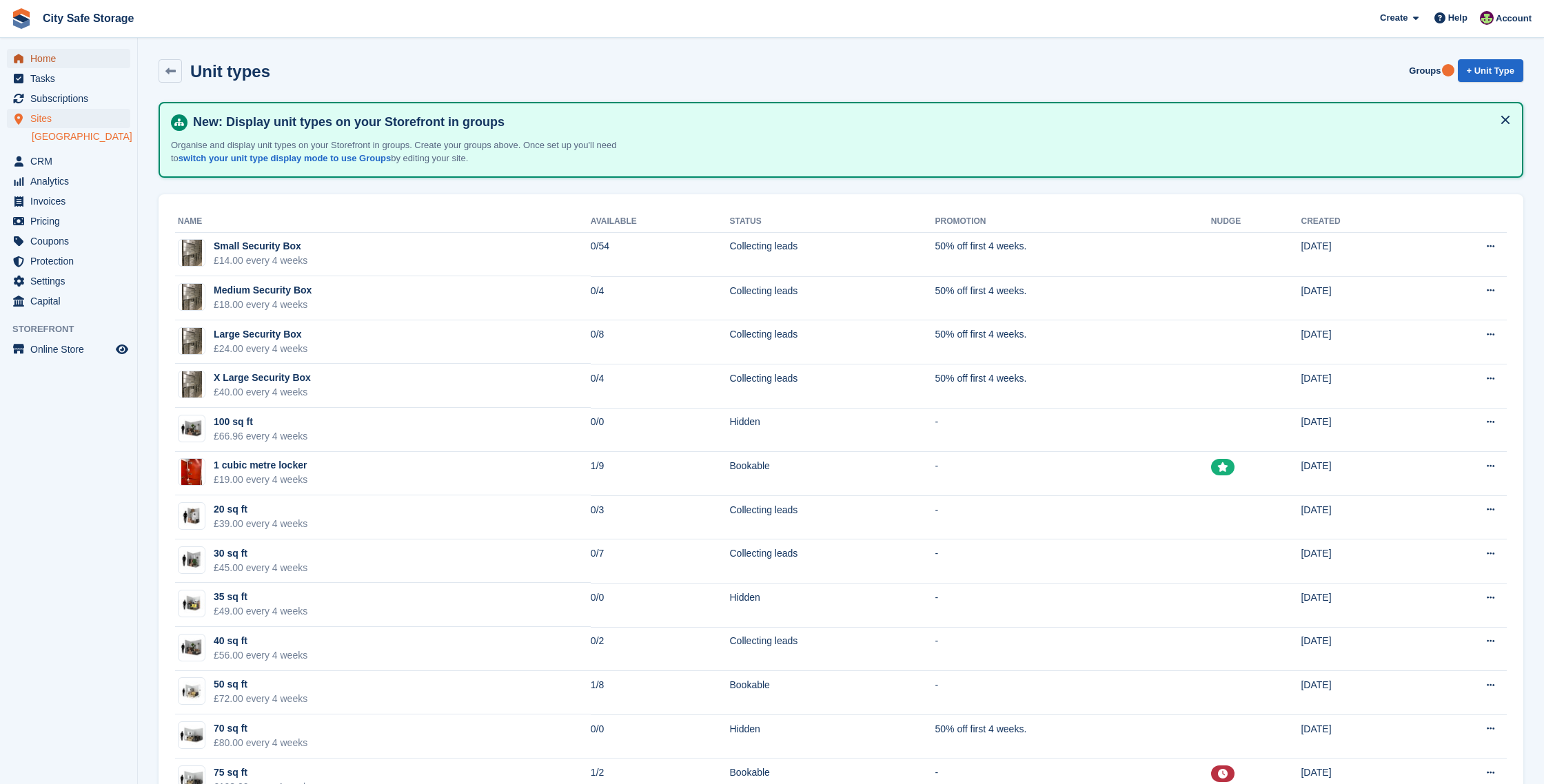
click at [50, 55] on span "Home" at bounding box center [72, 58] width 83 height 19
